Goal: Task Accomplishment & Management: Manage account settings

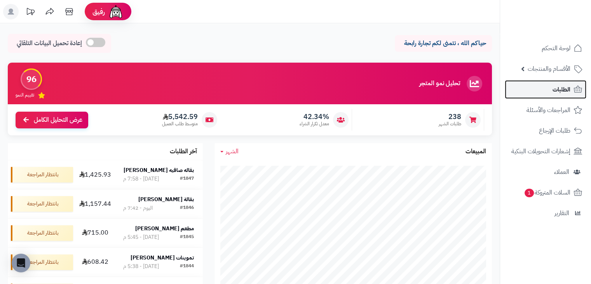
click at [557, 89] on span "الطلبات" at bounding box center [561, 89] width 18 height 11
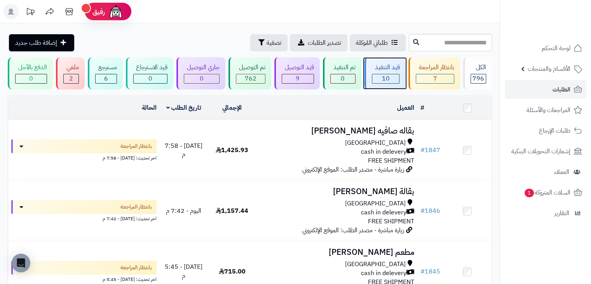
click at [384, 66] on div "قيد التنفيذ" at bounding box center [386, 67] width 28 height 9
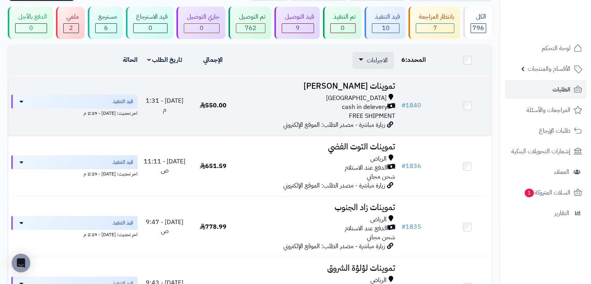
scroll to position [50, 0]
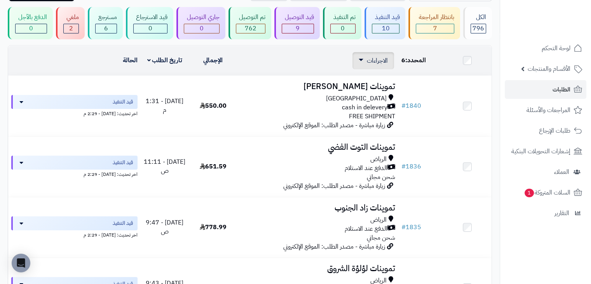
click at [380, 59] on span "الاجراءات" at bounding box center [377, 60] width 21 height 9
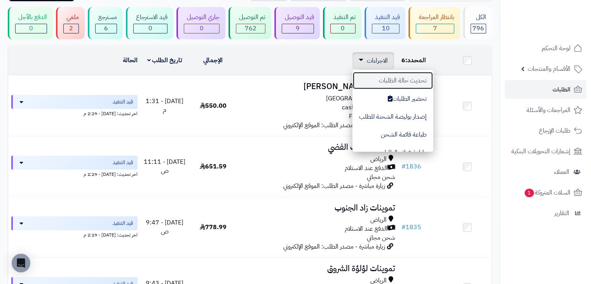
click at [384, 84] on button "تحديث حالة الطلبات" at bounding box center [392, 80] width 81 height 18
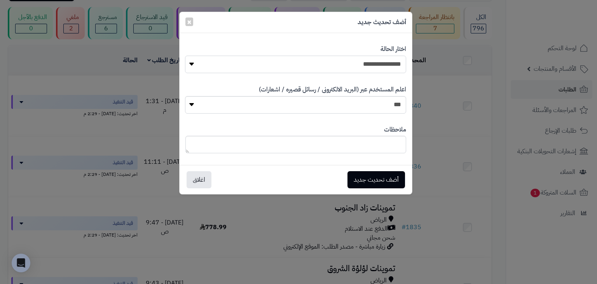
click at [376, 67] on select "**********" at bounding box center [295, 64] width 221 height 17
select select "**"
click at [185, 56] on select "**********" at bounding box center [295, 64] width 221 height 17
click at [369, 174] on button "أضف تحديث جديد" at bounding box center [375, 179] width 57 height 17
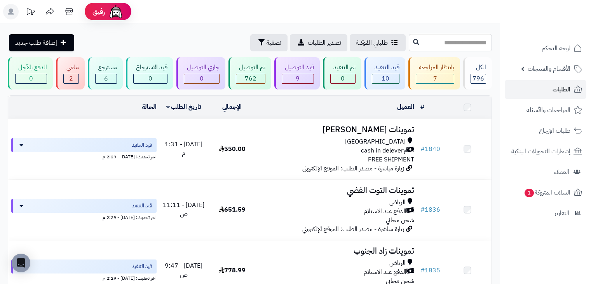
scroll to position [50, 0]
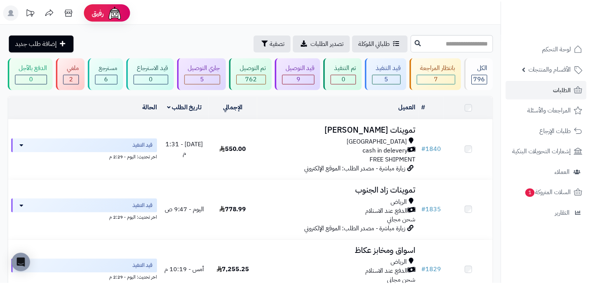
scroll to position [50, 0]
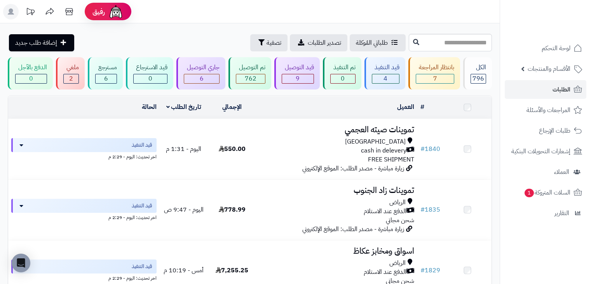
scroll to position [50, 0]
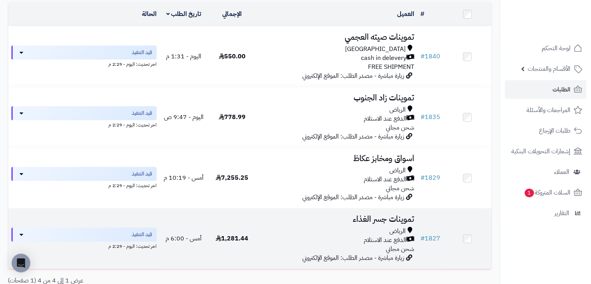
scroll to position [93, 0]
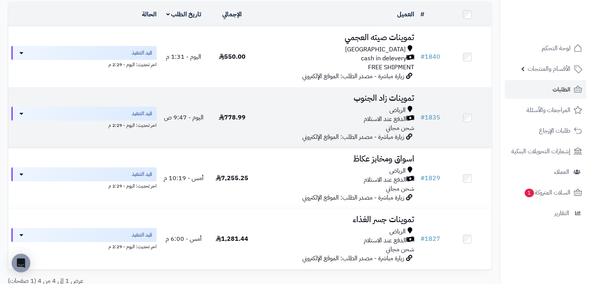
click at [461, 118] on td at bounding box center [467, 117] width 48 height 60
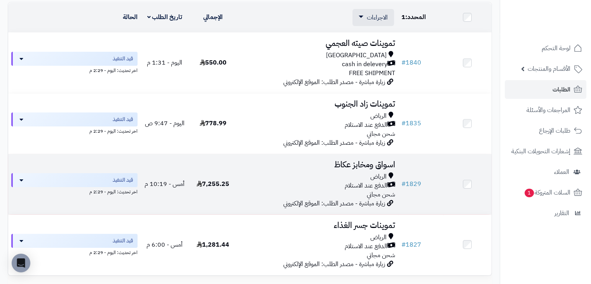
click at [474, 183] on td at bounding box center [467, 184] width 48 height 60
click at [473, 183] on td at bounding box center [467, 184] width 48 height 60
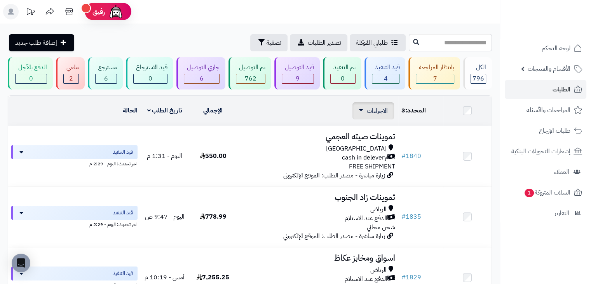
click at [375, 111] on span "الاجراءات" at bounding box center [377, 110] width 21 height 9
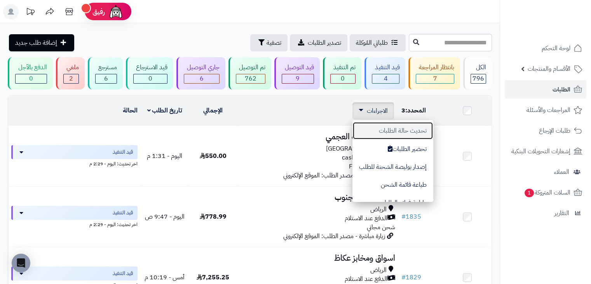
click at [371, 126] on button "تحديث حالة الطلبات" at bounding box center [392, 131] width 81 height 18
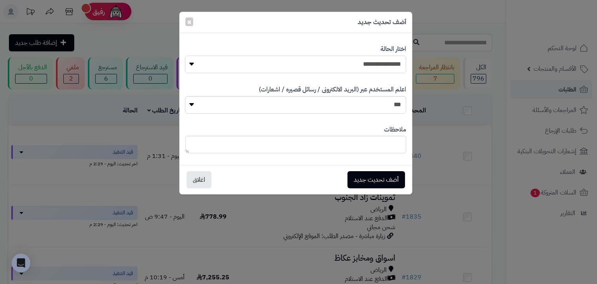
click at [362, 70] on select "**********" at bounding box center [295, 64] width 221 height 17
select select "**"
click at [185, 56] on select "**********" at bounding box center [295, 64] width 221 height 17
click at [369, 179] on button "أضف تحديث جديد" at bounding box center [375, 179] width 57 height 17
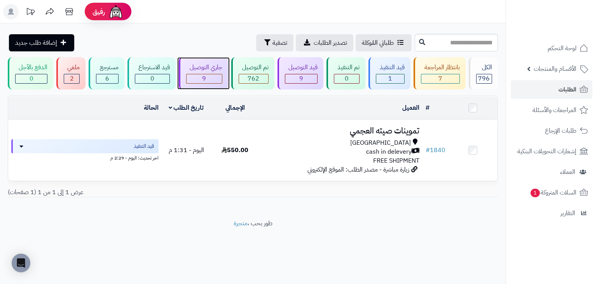
click at [204, 67] on div "جاري التوصيل" at bounding box center [204, 67] width 36 height 9
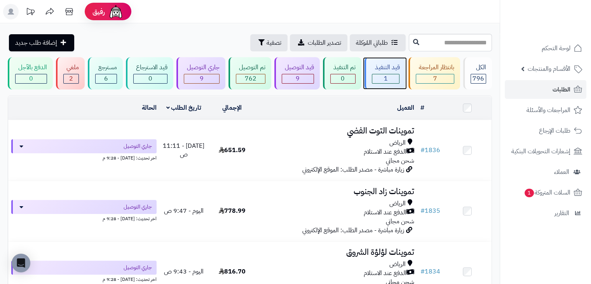
click at [390, 75] on div "1" at bounding box center [385, 78] width 27 height 9
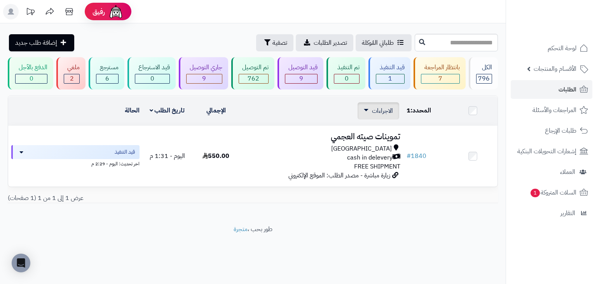
click at [381, 111] on span "الاجراءات" at bounding box center [382, 110] width 21 height 9
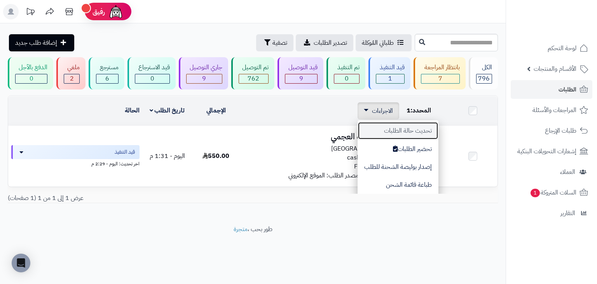
click at [418, 131] on button "تحديث حالة الطلبات" at bounding box center [397, 131] width 81 height 18
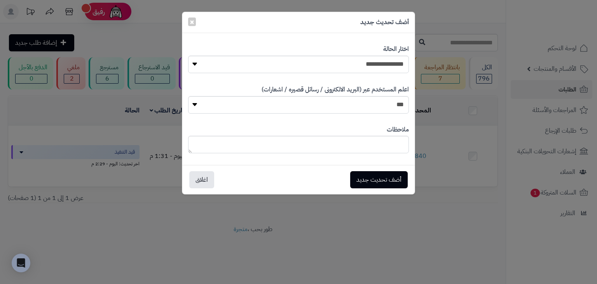
click at [385, 54] on div "**********" at bounding box center [298, 59] width 221 height 40
click at [367, 64] on select "**********" at bounding box center [298, 64] width 221 height 17
select select "**"
click at [188, 56] on select "**********" at bounding box center [298, 64] width 221 height 17
click at [378, 183] on button "أضف تحديث جديد" at bounding box center [378, 179] width 57 height 17
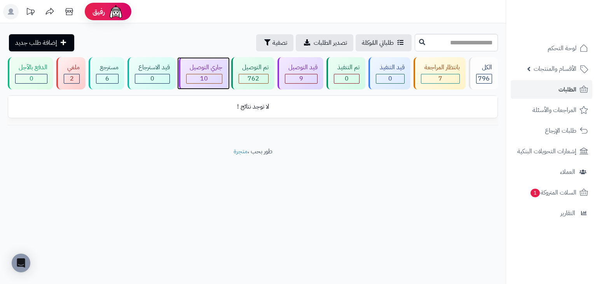
click at [200, 74] on div "10" at bounding box center [203, 78] width 35 height 9
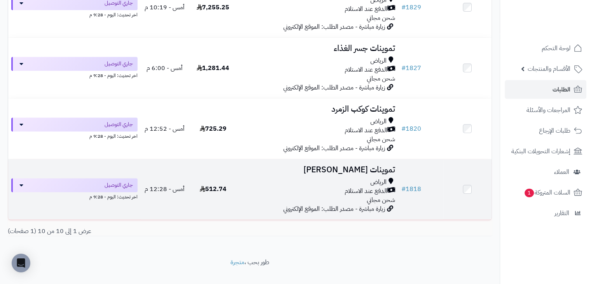
scroll to position [509, 0]
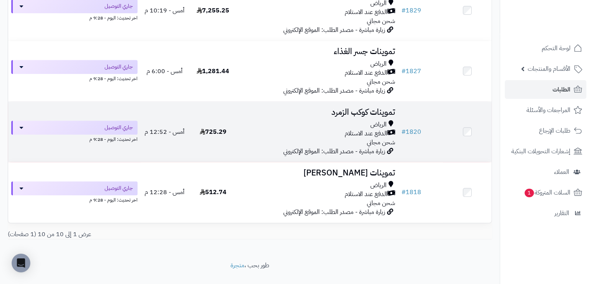
click at [471, 138] on td at bounding box center [467, 131] width 48 height 60
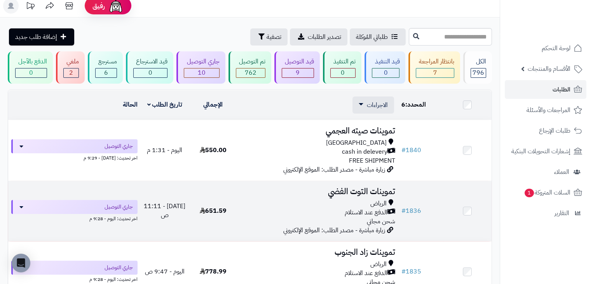
scroll to position [0, 0]
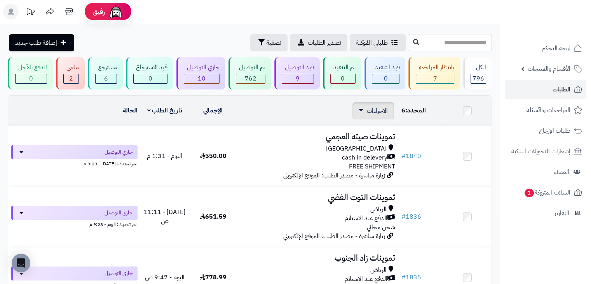
click at [382, 111] on span "الاجراءات" at bounding box center [377, 110] width 21 height 9
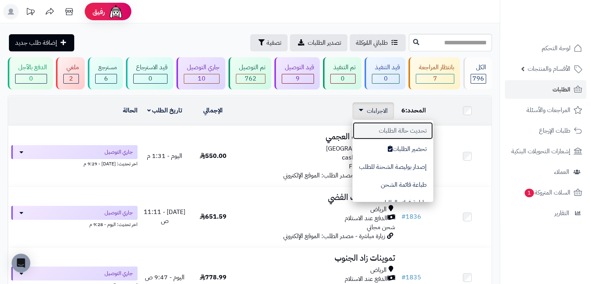
click at [395, 137] on button "تحديث حالة الطلبات" at bounding box center [392, 131] width 81 height 18
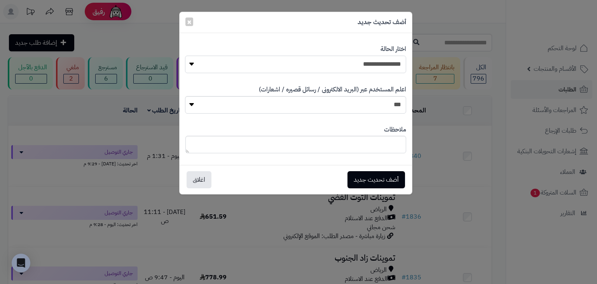
click at [357, 56] on select "**********" at bounding box center [295, 64] width 221 height 17
select select "**"
click at [185, 56] on select "**********" at bounding box center [295, 64] width 221 height 17
click at [373, 184] on button "أضف تحديث جديد" at bounding box center [375, 179] width 57 height 17
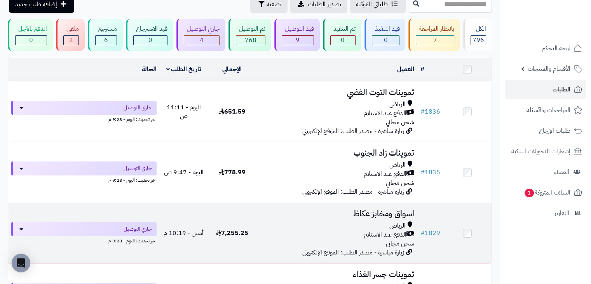
scroll to position [28, 0]
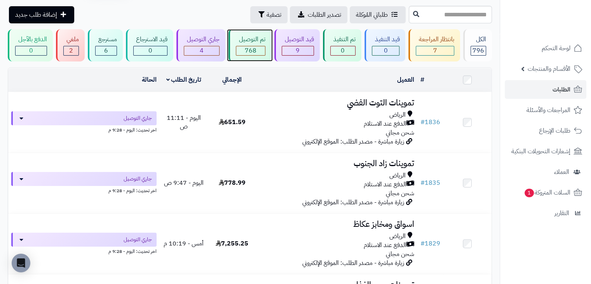
click at [259, 38] on div "تم التوصيل" at bounding box center [251, 39] width 30 height 9
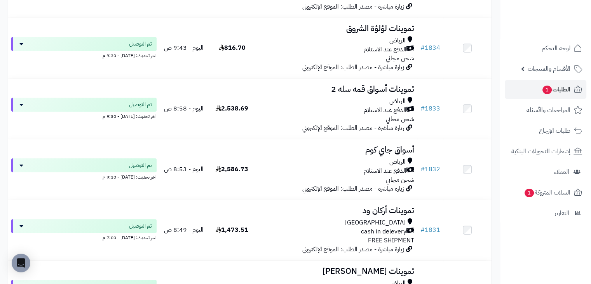
scroll to position [167, 0]
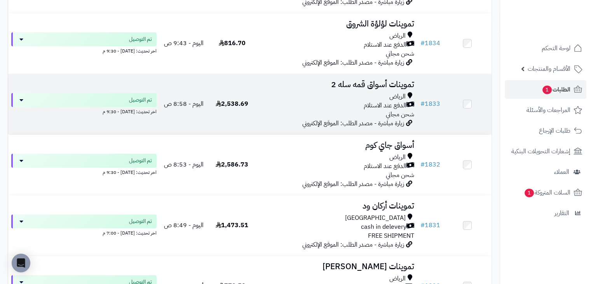
click at [252, 88] on td "2,538.69" at bounding box center [232, 104] width 48 height 60
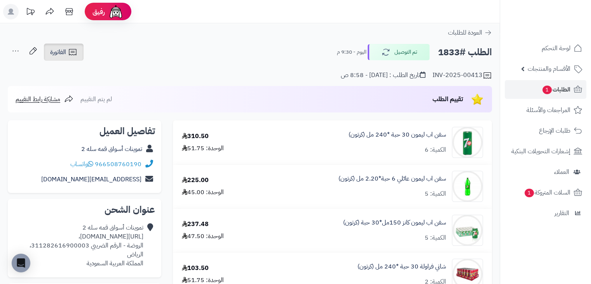
click at [79, 60] on link "الفاتورة" at bounding box center [64, 52] width 40 height 17
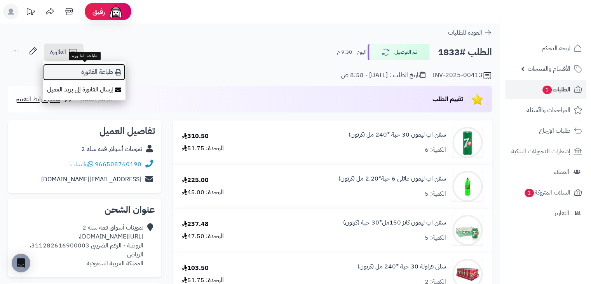
click at [99, 75] on link "طباعة الفاتورة" at bounding box center [84, 71] width 83 height 17
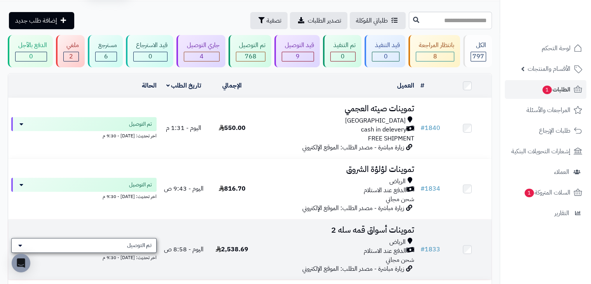
scroll to position [22, 0]
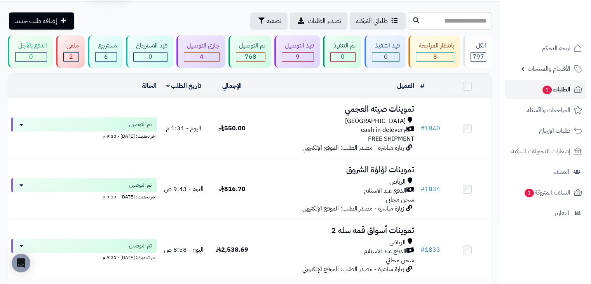
click at [539, 83] on link "الطلبات 1" at bounding box center [546, 89] width 82 height 19
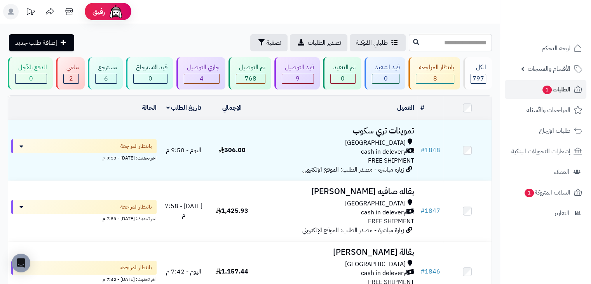
click at [136, 41] on div "طلباتي المُوكلة تصدير الطلبات تصفية إضافة طلب جديد" at bounding box center [207, 42] width 399 height 17
click at [210, 75] on div "4" at bounding box center [201, 78] width 35 height 9
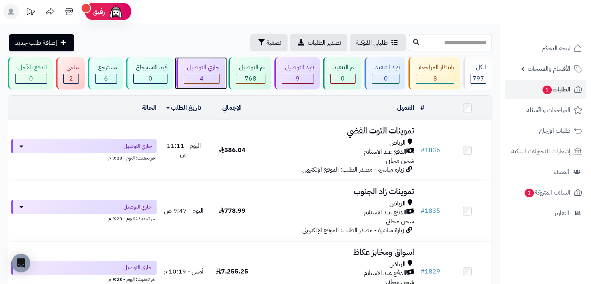
click at [210, 75] on div "4" at bounding box center [201, 78] width 35 height 9
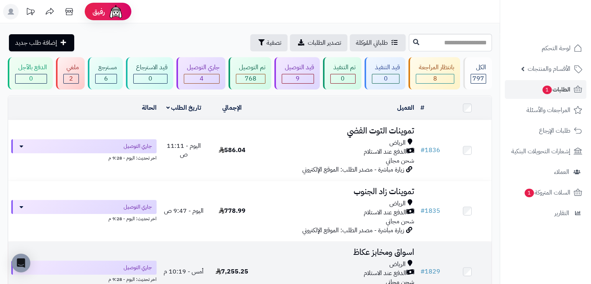
click at [269, 262] on div "الرياض" at bounding box center [336, 263] width 155 height 9
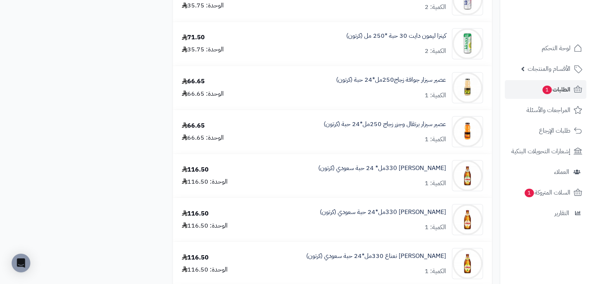
scroll to position [1397, 0]
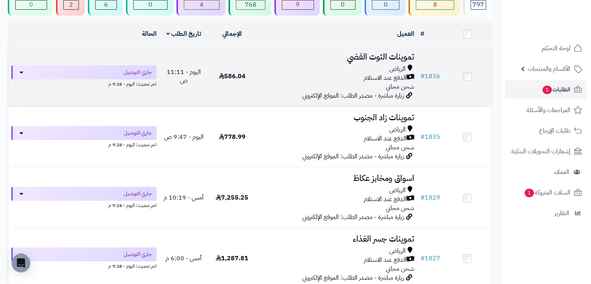
scroll to position [75, 0]
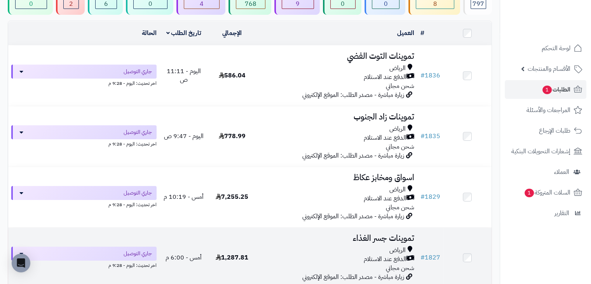
click at [259, 232] on td "تموينات جسر الغذاء [PERSON_NAME] عند الاستلام شحن مجاني زيارة مباشرة - مصدر الط…" at bounding box center [336, 257] width 161 height 60
click at [245, 250] on td "1,287.81" at bounding box center [232, 257] width 48 height 60
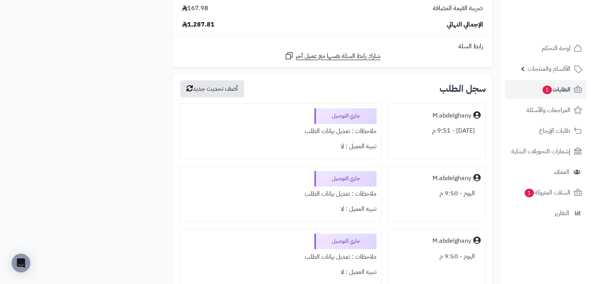
scroll to position [1256, 0]
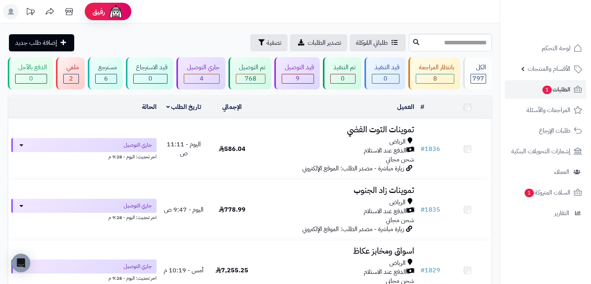
scroll to position [75, 0]
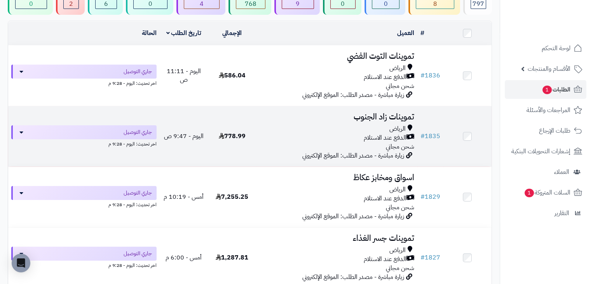
click at [263, 147] on div "الرياض الدفع عند الاستلام شحن مجاني" at bounding box center [336, 137] width 155 height 27
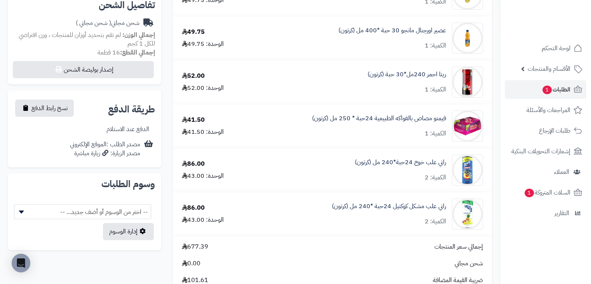
scroll to position [253, 0]
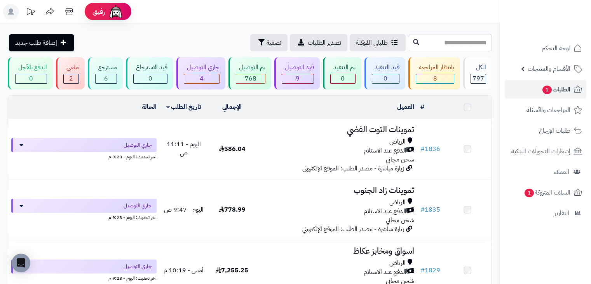
scroll to position [75, 0]
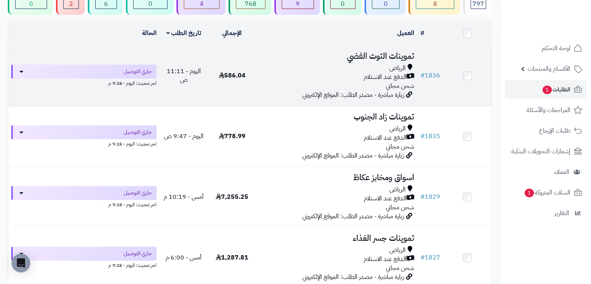
click at [260, 101] on td "تموينات التوت الفضي الرياض الدفع عند الاستلام شحن مجاني زيارة مباشرة - مصدر الط…" at bounding box center [336, 75] width 161 height 60
click at [286, 100] on td "تموينات التوت الفضي الرياض الدفع عند الاستلام شحن مجاني زيارة مباشرة - مصدر الط…" at bounding box center [336, 75] width 161 height 60
click at [235, 52] on td "586.04" at bounding box center [232, 75] width 48 height 60
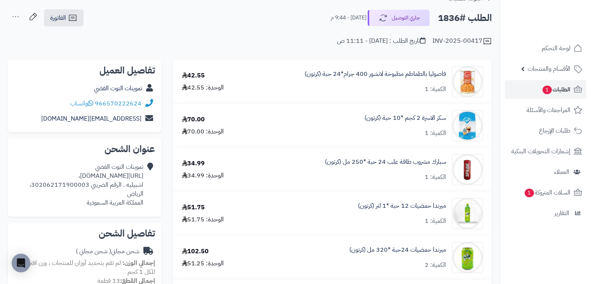
scroll to position [33, 0]
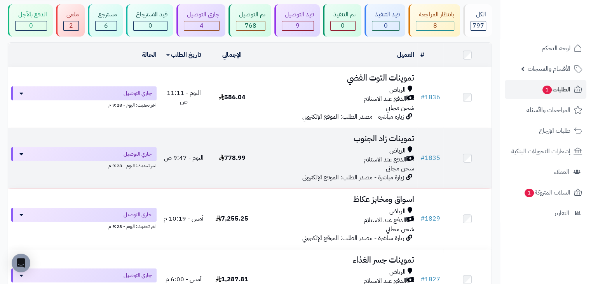
scroll to position [50, 0]
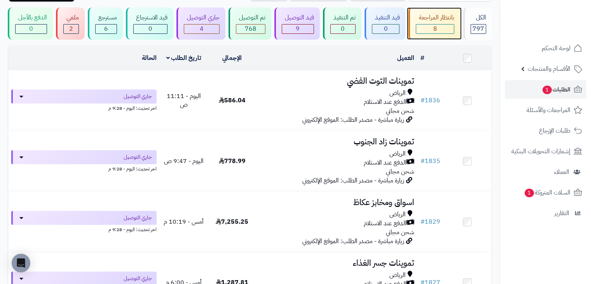
click at [441, 17] on div "بانتظار المراجعة" at bounding box center [435, 17] width 38 height 9
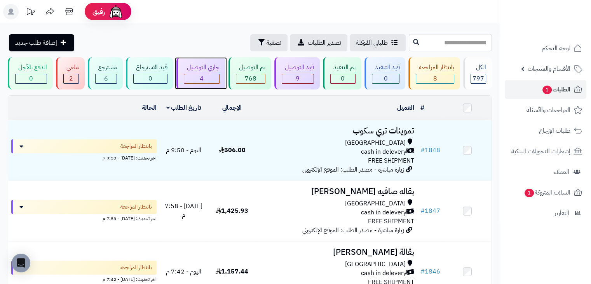
click at [225, 73] on div "جاري التوصيل 4" at bounding box center [200, 73] width 49 height 32
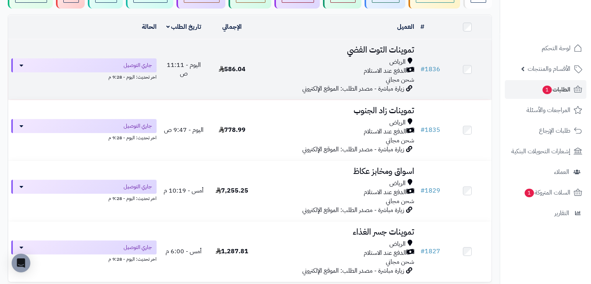
scroll to position [82, 0]
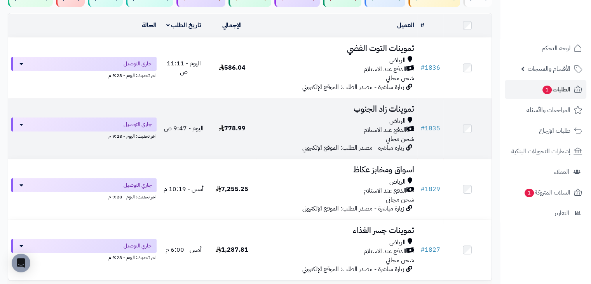
click at [269, 117] on div "الرياض" at bounding box center [336, 121] width 155 height 9
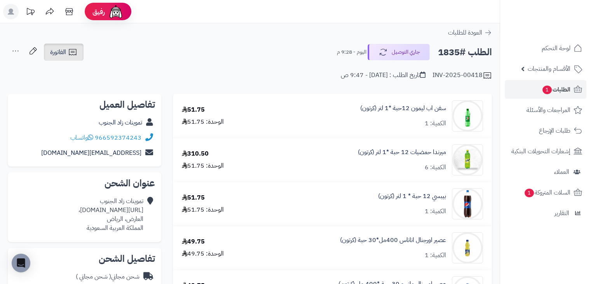
click at [51, 52] on span "الفاتورة" at bounding box center [58, 51] width 16 height 9
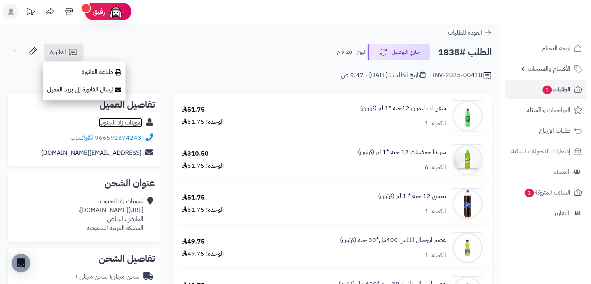
click at [120, 121] on link "تموينات زاد الجنوب" at bounding box center [121, 122] width 44 height 9
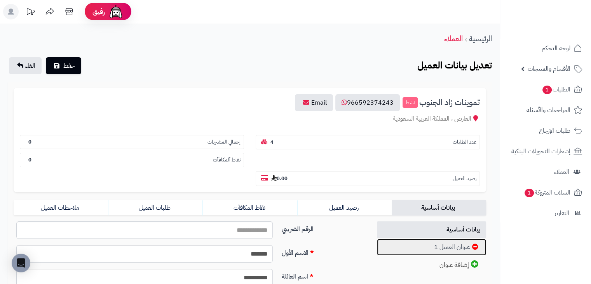
click at [432, 239] on link "عنوان العميل 1" at bounding box center [432, 247] width 110 height 17
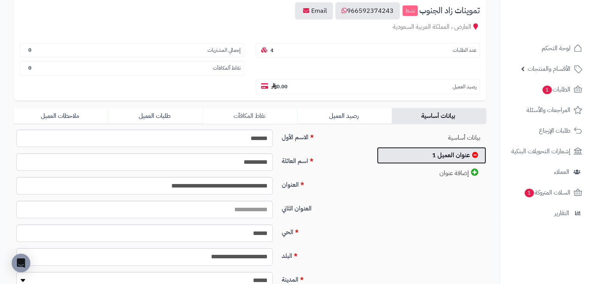
scroll to position [106, 0]
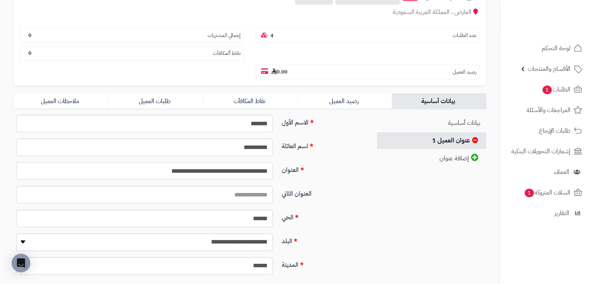
click at [246, 162] on input "**********" at bounding box center [144, 170] width 256 height 17
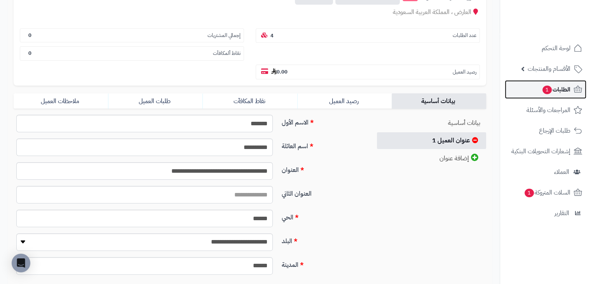
click at [545, 87] on span "1" at bounding box center [546, 89] width 9 height 9
